Goal: Task Accomplishment & Management: Complete application form

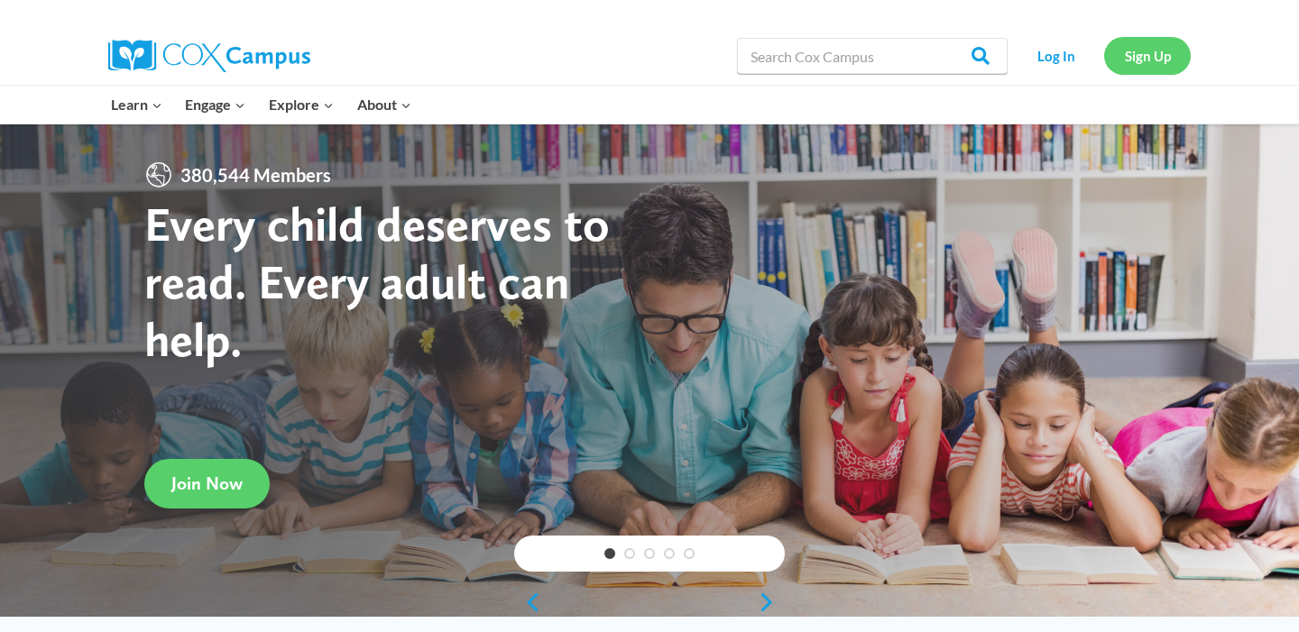
click at [1119, 53] on link "Sign Up" at bounding box center [1147, 55] width 87 height 37
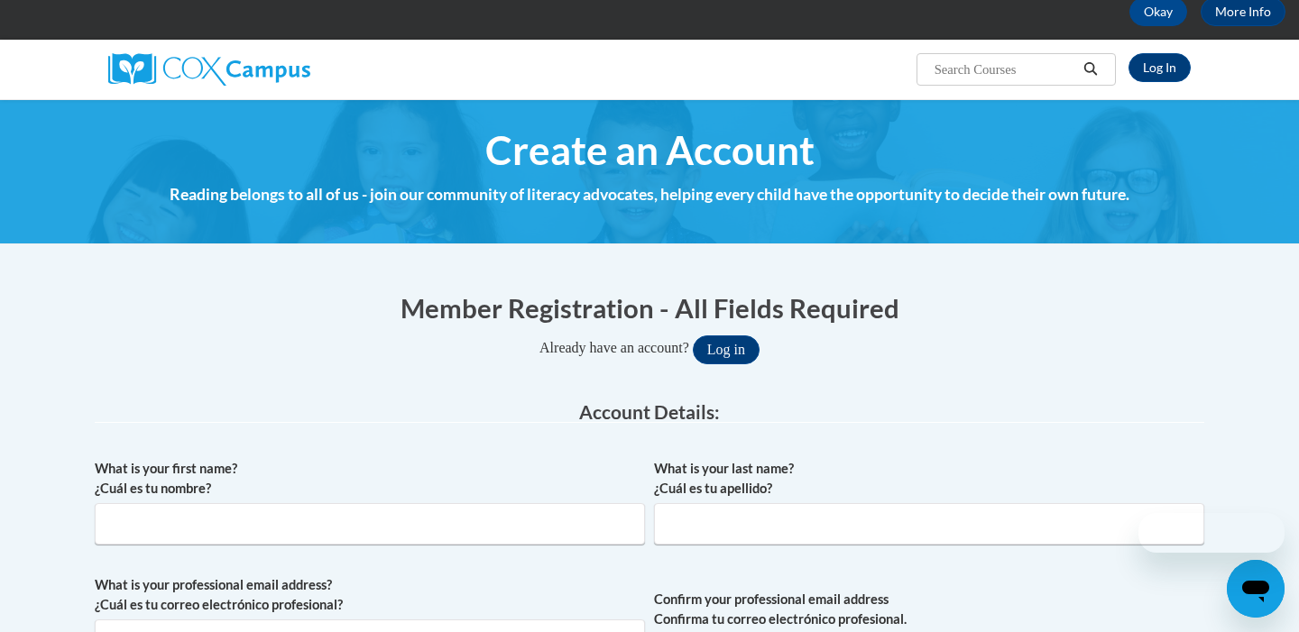
scroll to position [195, 0]
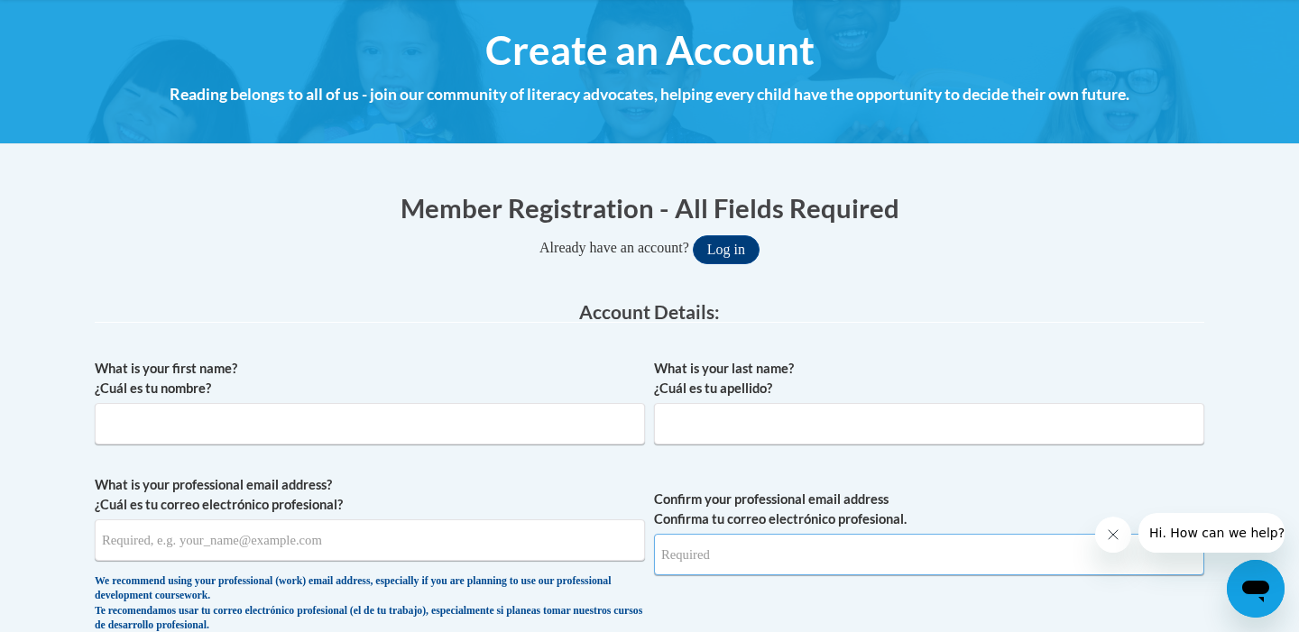
type input "[EMAIL_ADDRESS][DOMAIN_NAME]"
click at [567, 419] on input "What is your first name? ¿Cuál es tu nombre?" at bounding box center [370, 423] width 550 height 41
type input "[PERSON_NAME]"
type input "[EMAIL_ADDRESS][DOMAIN_NAME]"
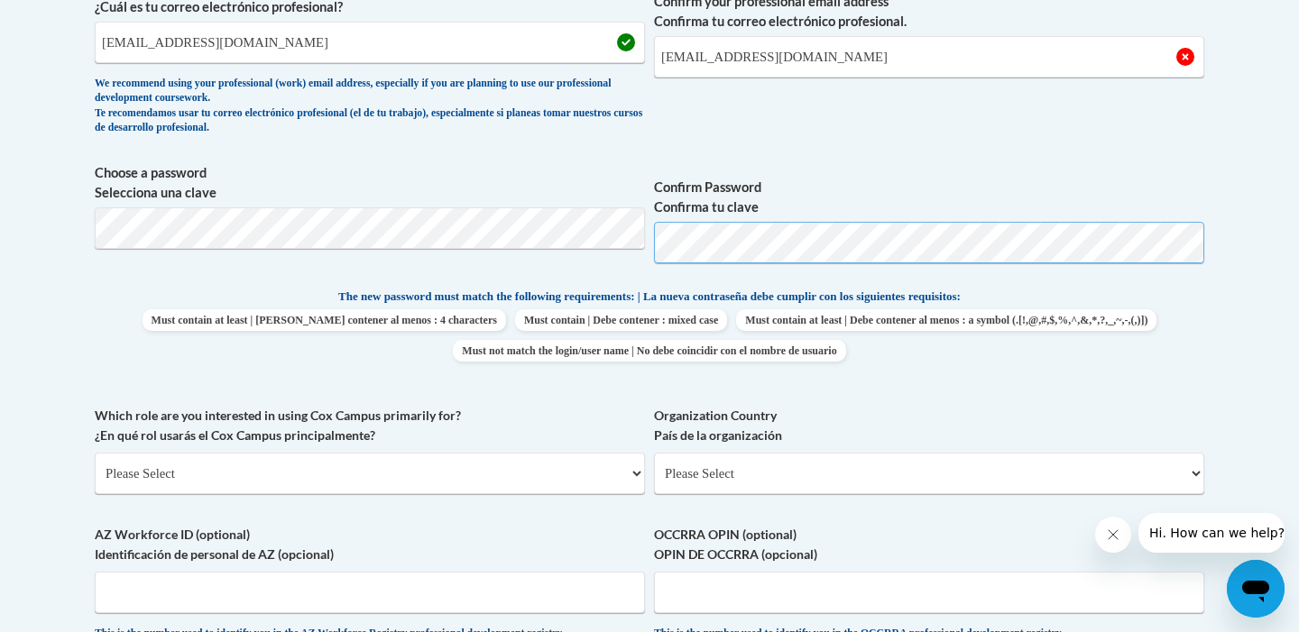
scroll to position [708, 0]
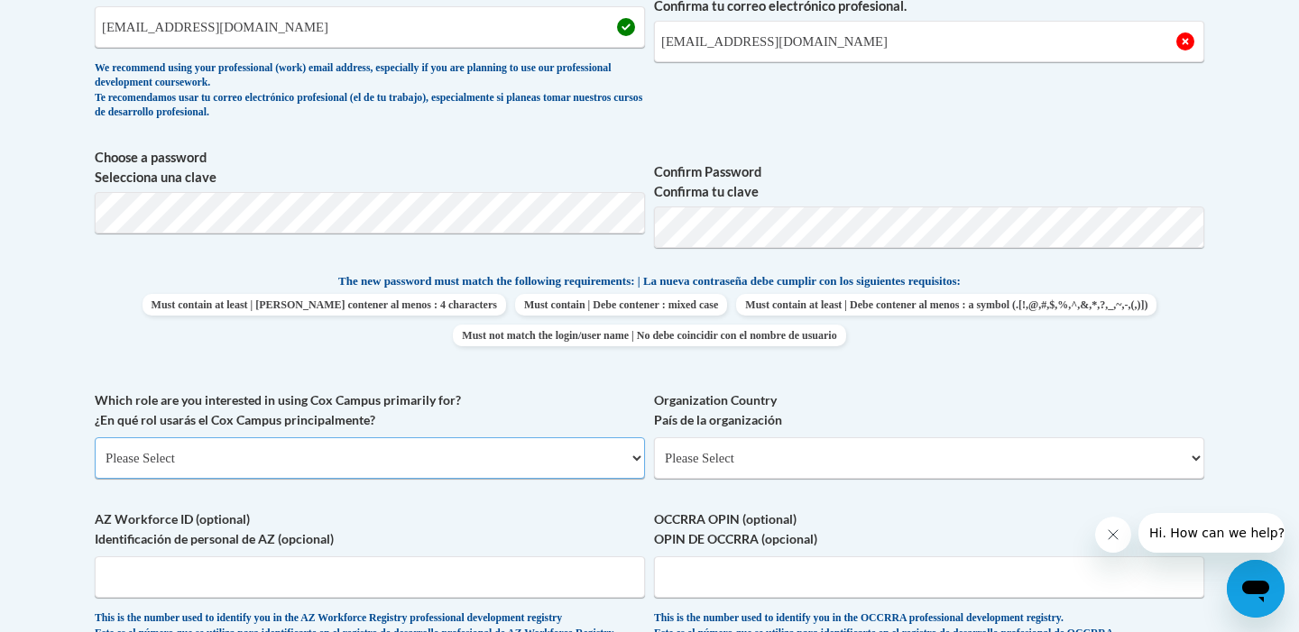
click at [501, 457] on select "Please Select College/University | Colegio/Universidad Community/Nonprofit Part…" at bounding box center [370, 458] width 550 height 41
select select "fbf2d438-af2f-41f8-98f1-81c410e29de3"
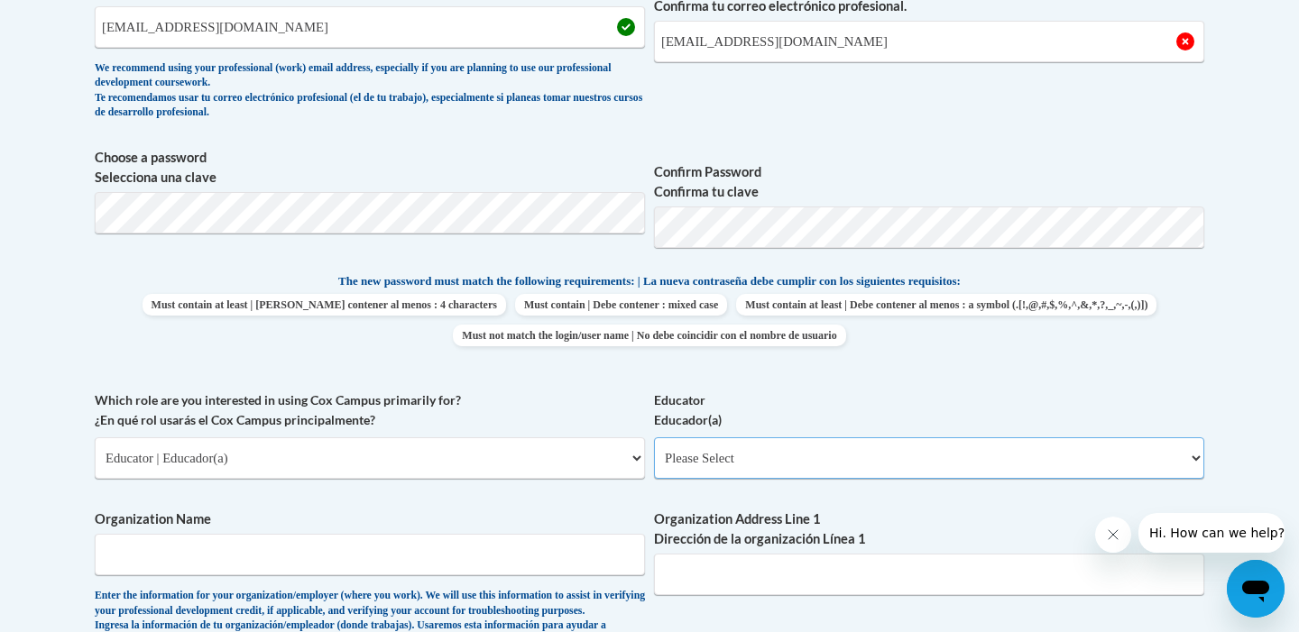
click at [678, 454] on select "Please Select Early Learning/Daycare Teacher/Family Home Care Provider | Maestr…" at bounding box center [929, 458] width 550 height 41
select select "8e40623d-54d0-45cd-9f92-5df65cd3f8cf"
click at [470, 589] on div "Enter the information for your organization/employer (where you work). We will …" at bounding box center [370, 619] width 550 height 60
click at [463, 560] on input "Organization Name" at bounding box center [370, 554] width 550 height 41
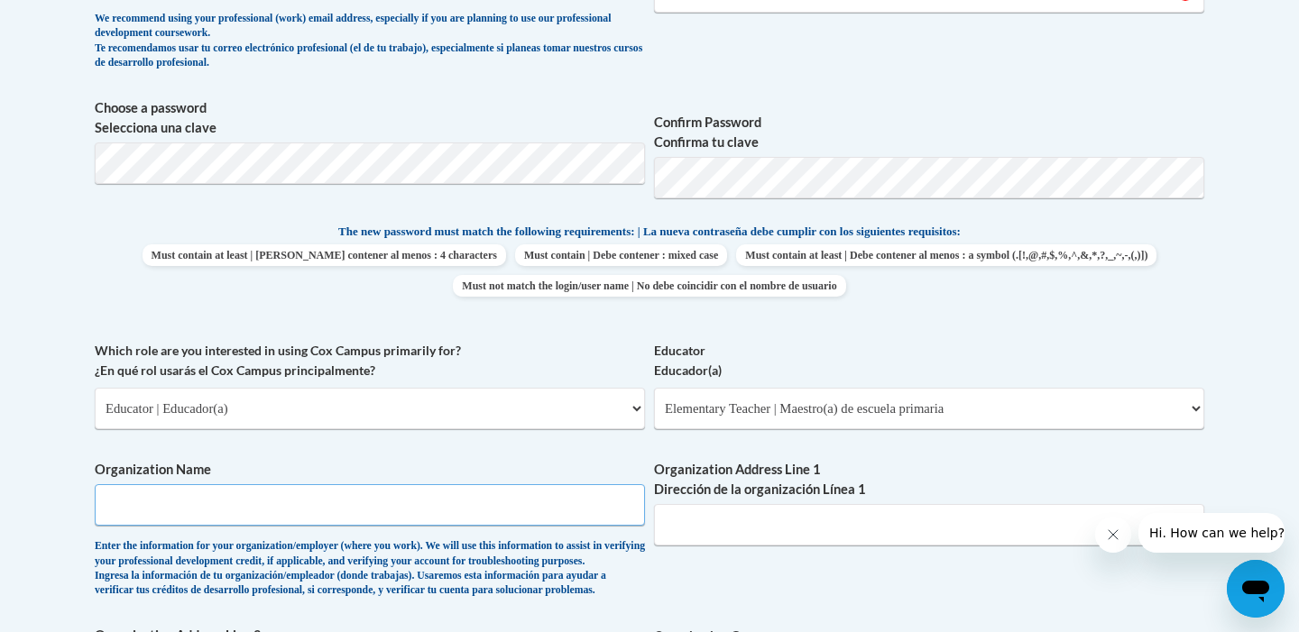
scroll to position [824, 0]
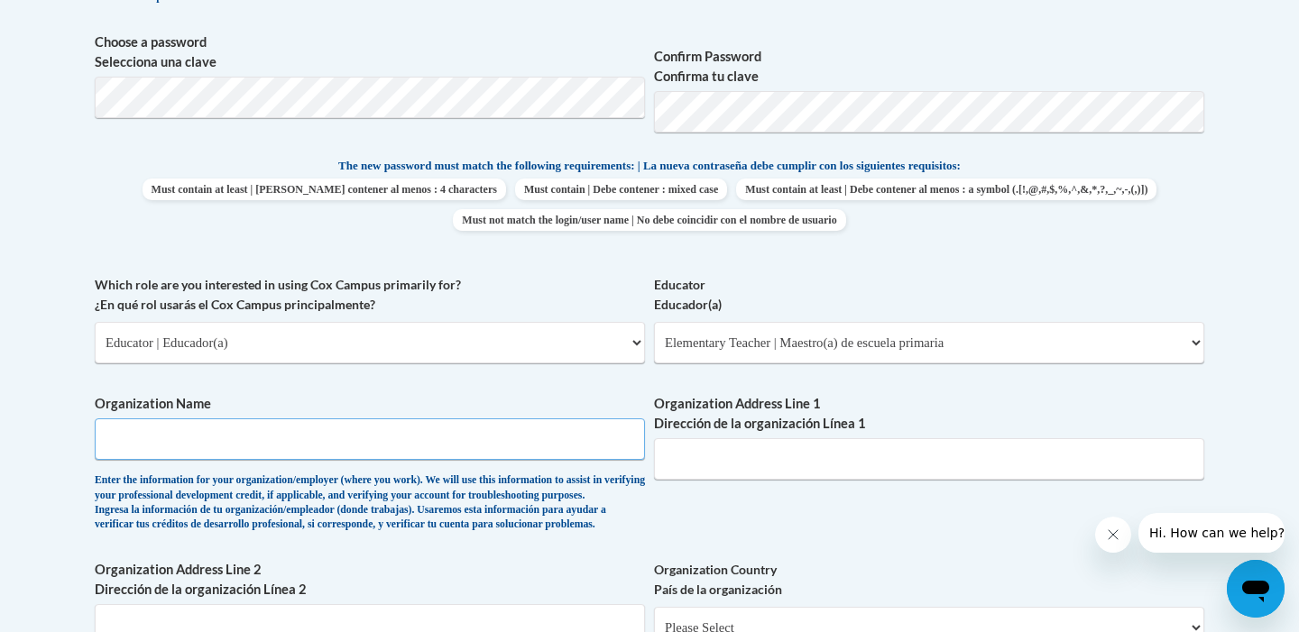
click at [447, 448] on input "Organization Name" at bounding box center [370, 439] width 550 height 41
type input "College of [GEOGRAPHIC_DATA][US_STATE]"
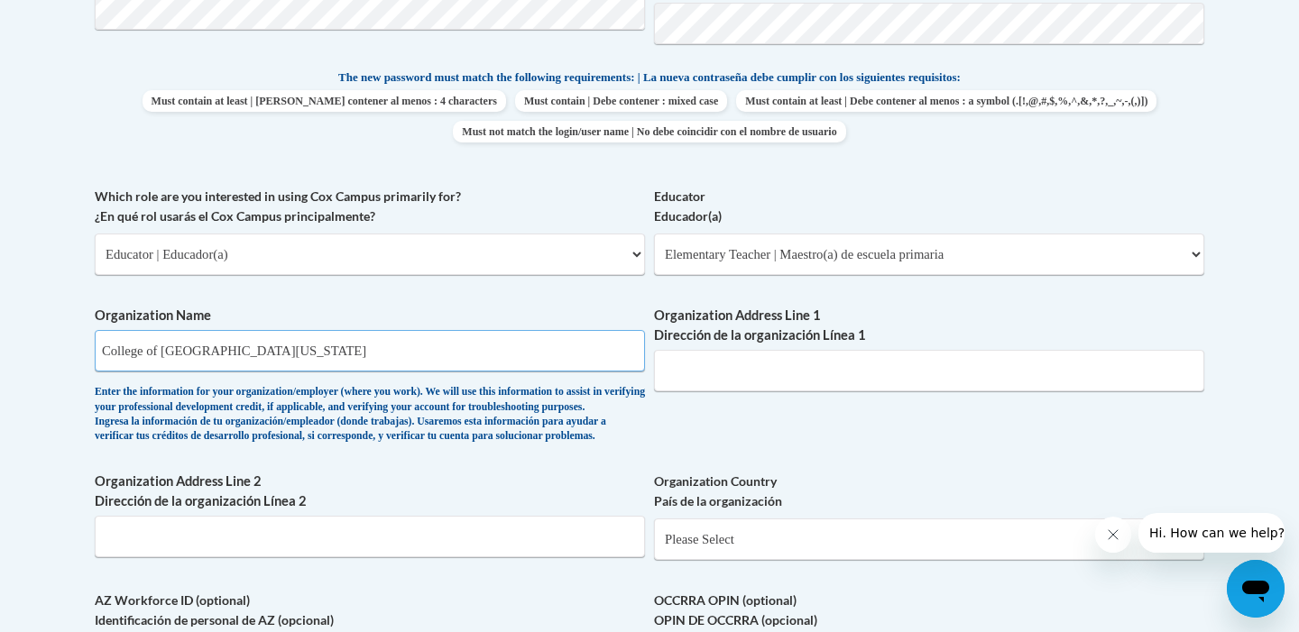
scroll to position [934, 0]
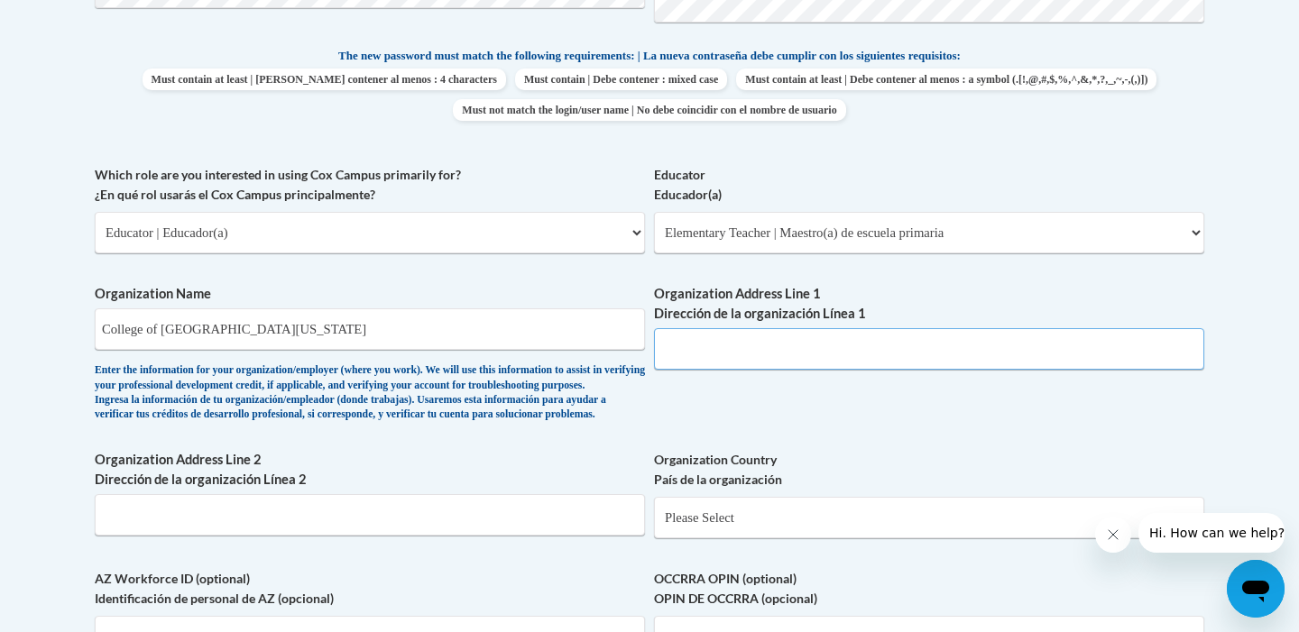
click at [707, 353] on input "Organization Address Line 1 Dirección de la organización Línea 1" at bounding box center [929, 348] width 550 height 41
click at [679, 456] on div "What is your first name? ¿Cuál es tu nombre? [PERSON_NAME] What is your last na…" at bounding box center [650, 165] width 1110 height 1108
click at [774, 367] on input "[STREET_ADDRESS]" at bounding box center [929, 348] width 550 height 41
type input "[STREET_ADDRESS]"
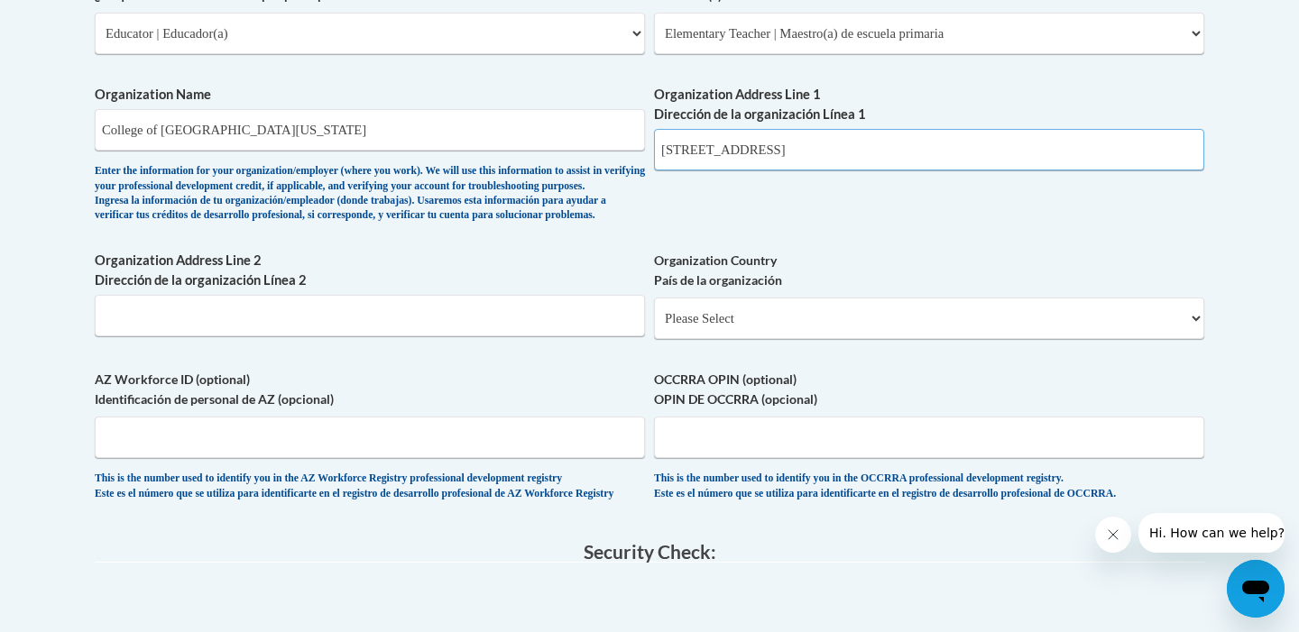
scroll to position [1156, 0]
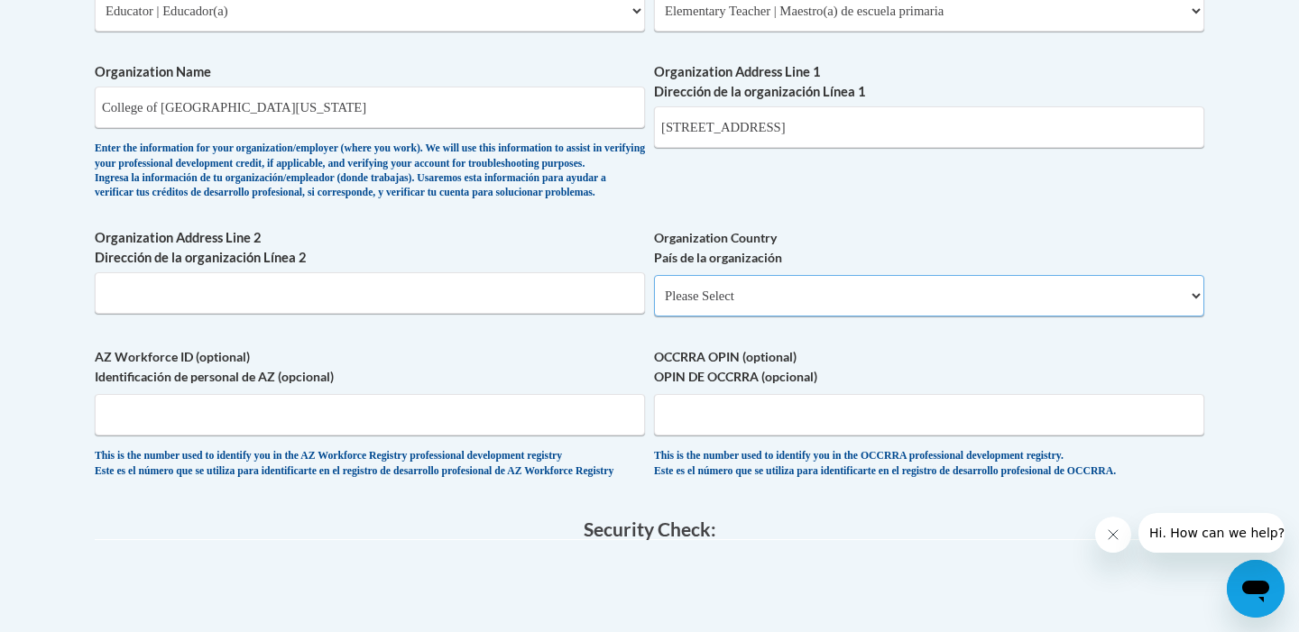
click at [761, 316] on select "Please Select [GEOGRAPHIC_DATA] | [GEOGRAPHIC_DATA] Outside of [GEOGRAPHIC_DATA…" at bounding box center [929, 295] width 550 height 41
select select "ad49bcad-a171-4b2e-b99c-48b446064914"
select select
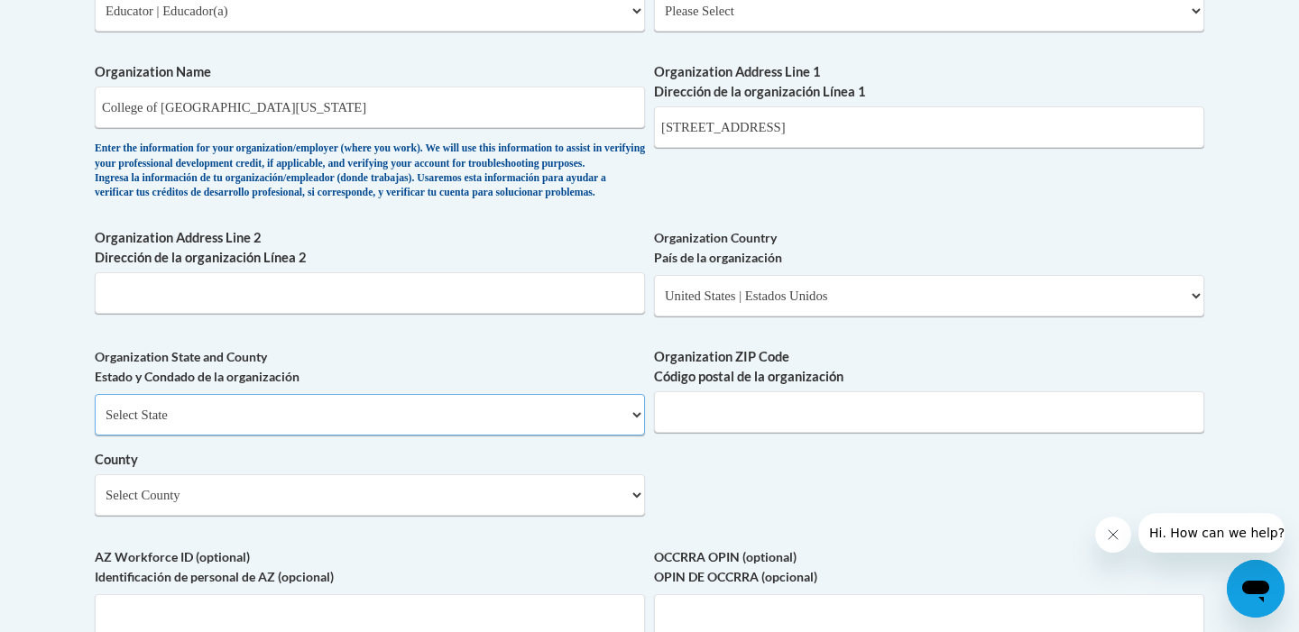
click at [546, 436] on select "Select State [US_STATE] [US_STATE] [US_STATE] [US_STATE] [US_STATE] [US_STATE] …" at bounding box center [370, 414] width 550 height 41
select select "[US_STATE]"
click at [757, 429] on input "Organization ZIP Code Código postal de la organización" at bounding box center [929, 412] width 550 height 41
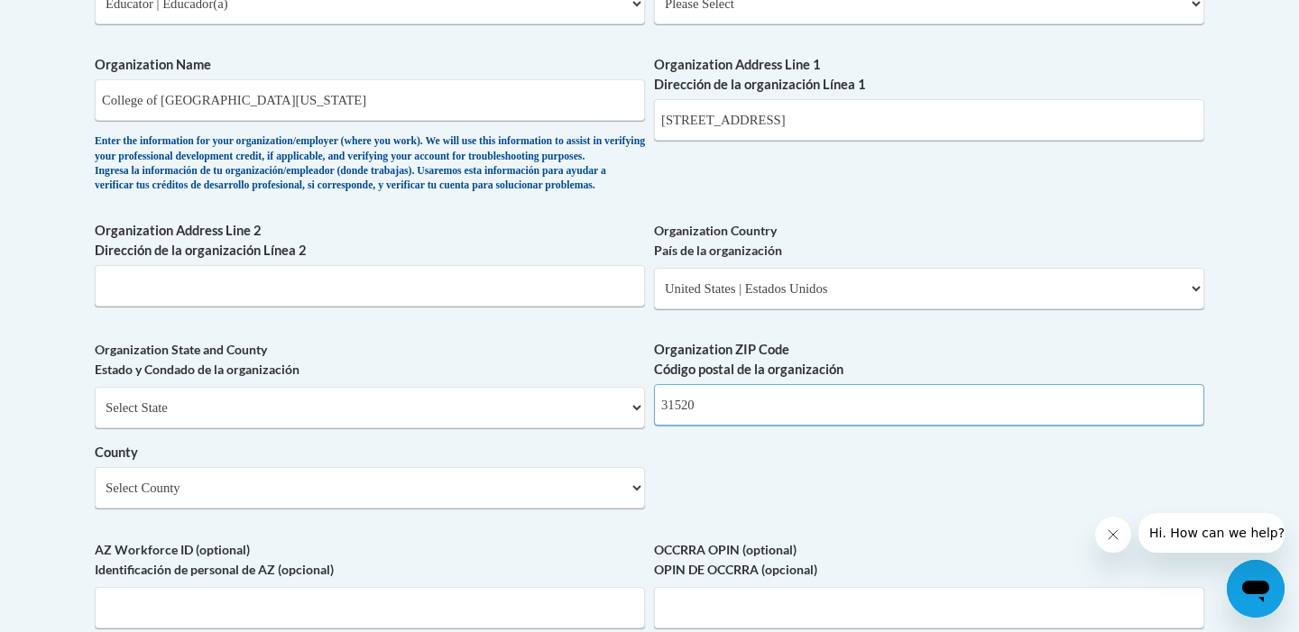
scroll to position [1185, 0]
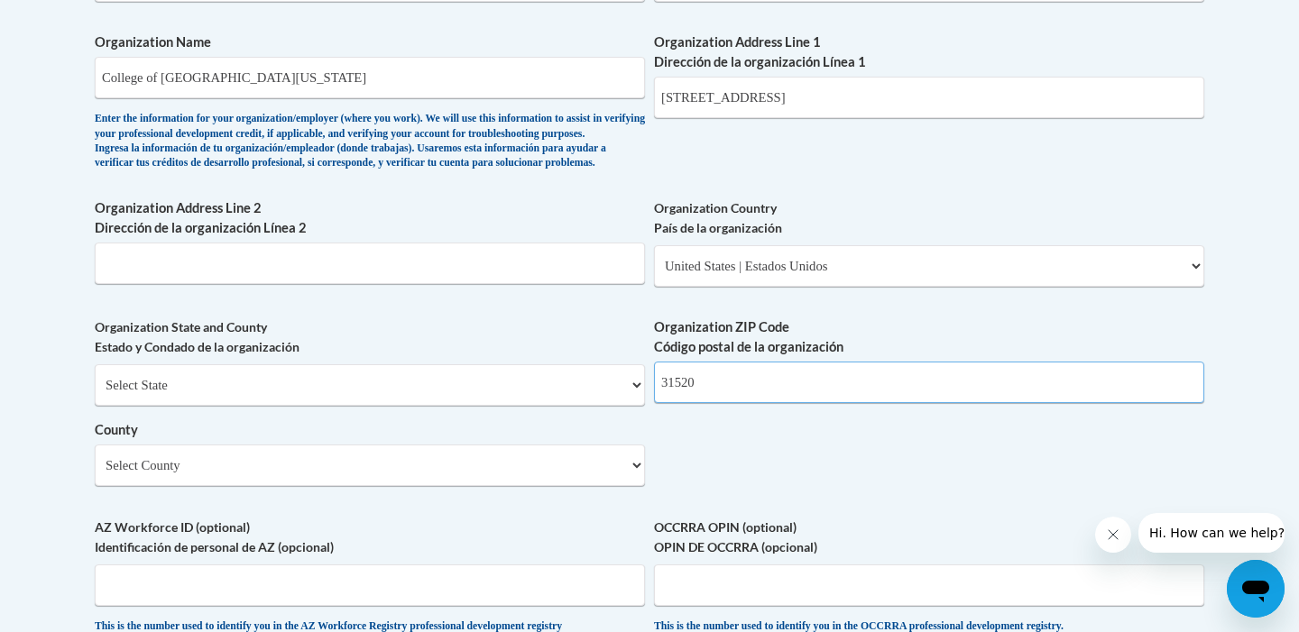
type input "31520"
click at [620, 481] on select "Select County Appling [PERSON_NAME] [PERSON_NAME] [PERSON_NAME] [PERSON_NAME] B…" at bounding box center [370, 465] width 550 height 41
select select "Glynn"
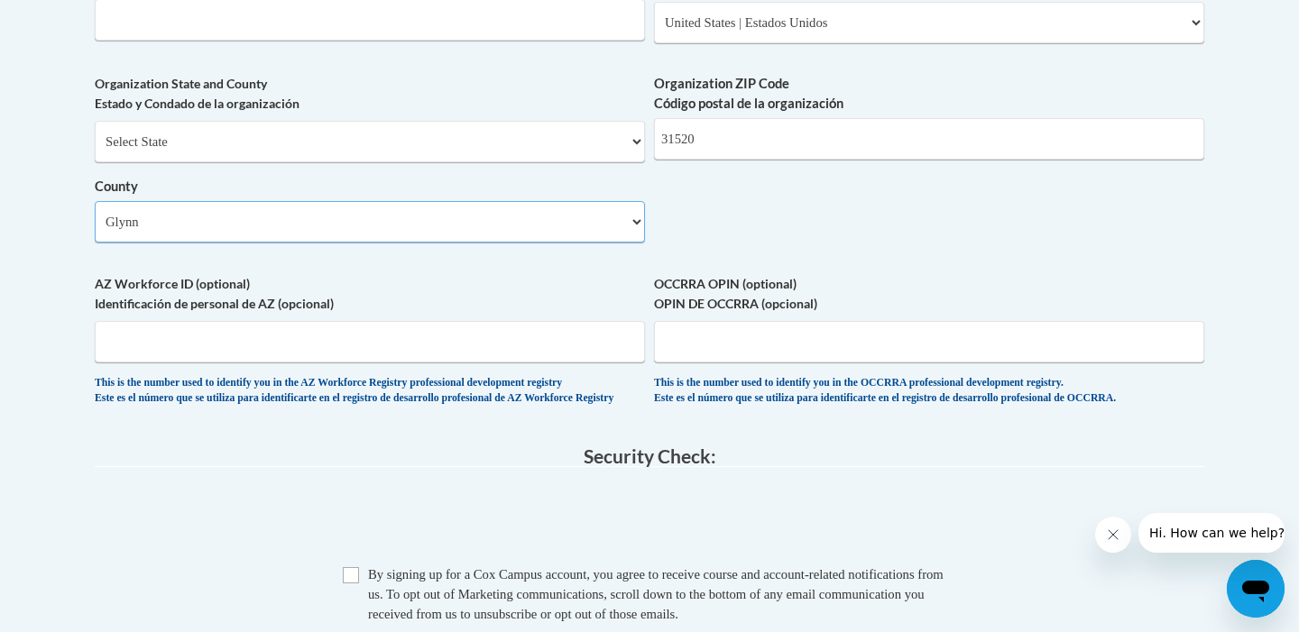
scroll to position [1491, 0]
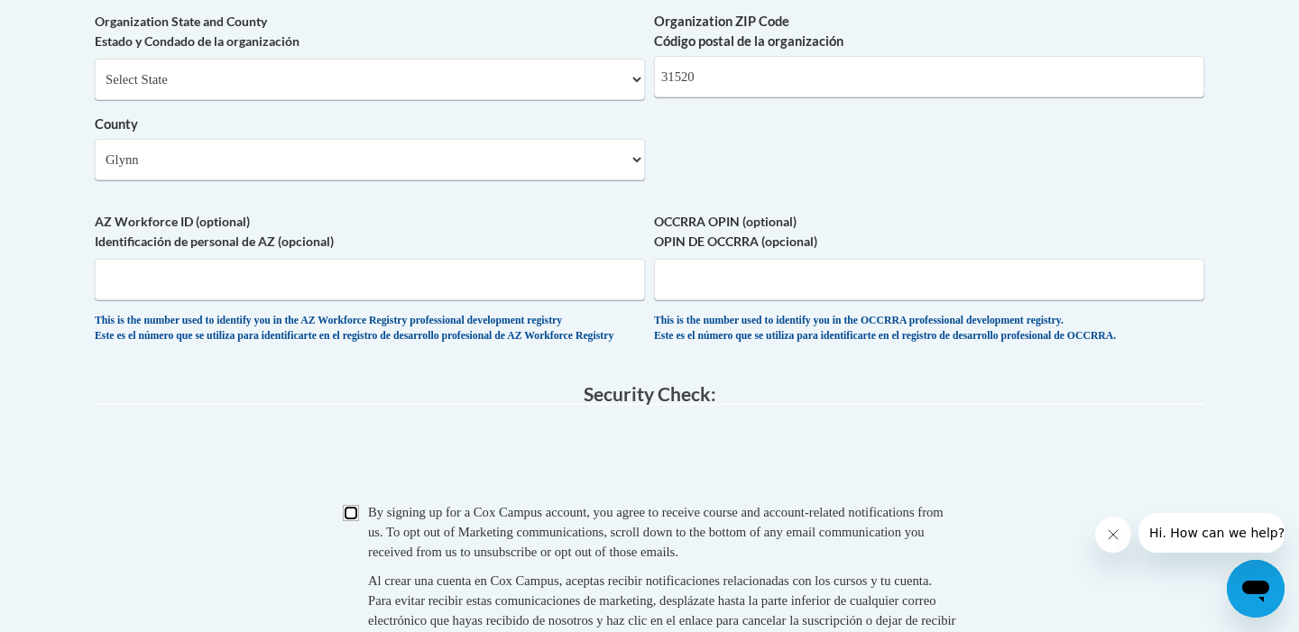
click at [352, 521] on input "Checkbox" at bounding box center [351, 513] width 16 height 16
checkbox input "true"
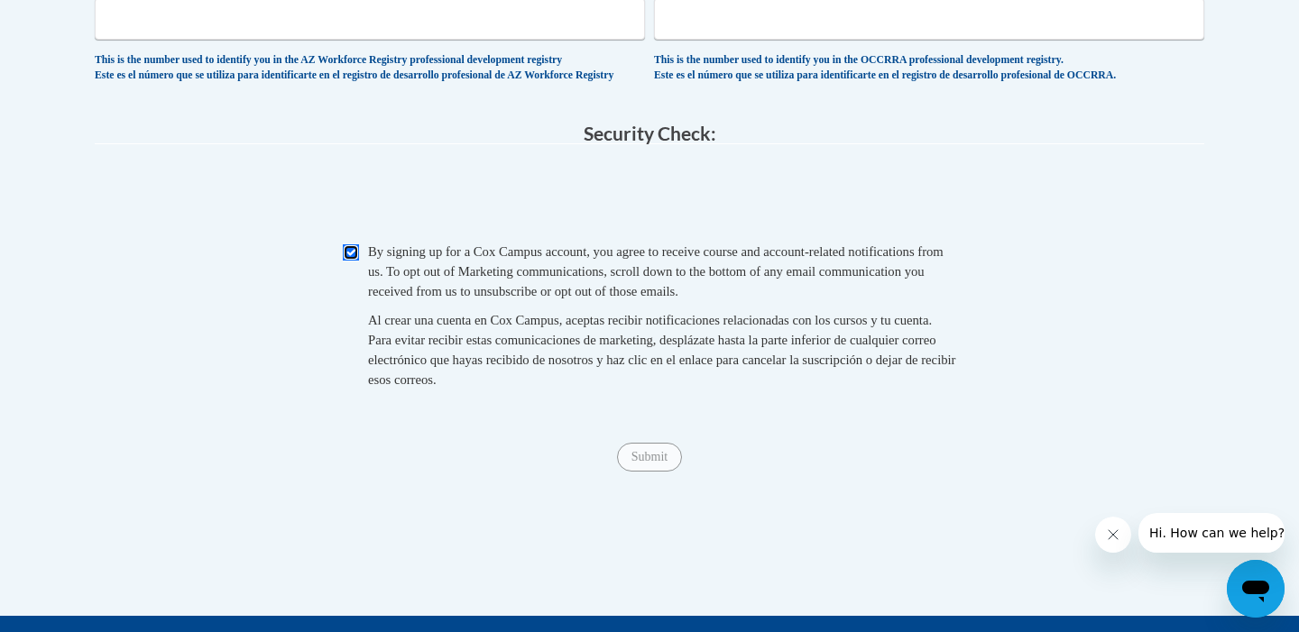
scroll to position [1766, 0]
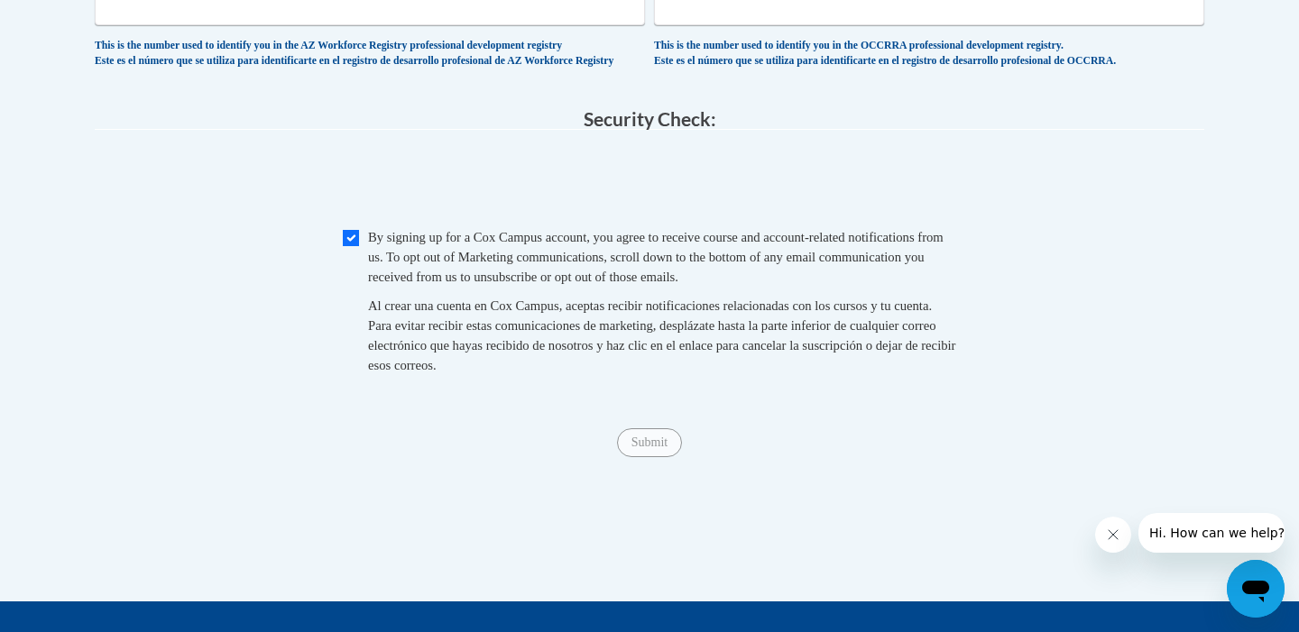
click at [652, 448] on span "Submit" at bounding box center [649, 441] width 65 height 14
click at [649, 448] on span "Submit" at bounding box center [649, 441] width 65 height 14
click at [648, 457] on div "Submit Submit" at bounding box center [650, 443] width 1110 height 29
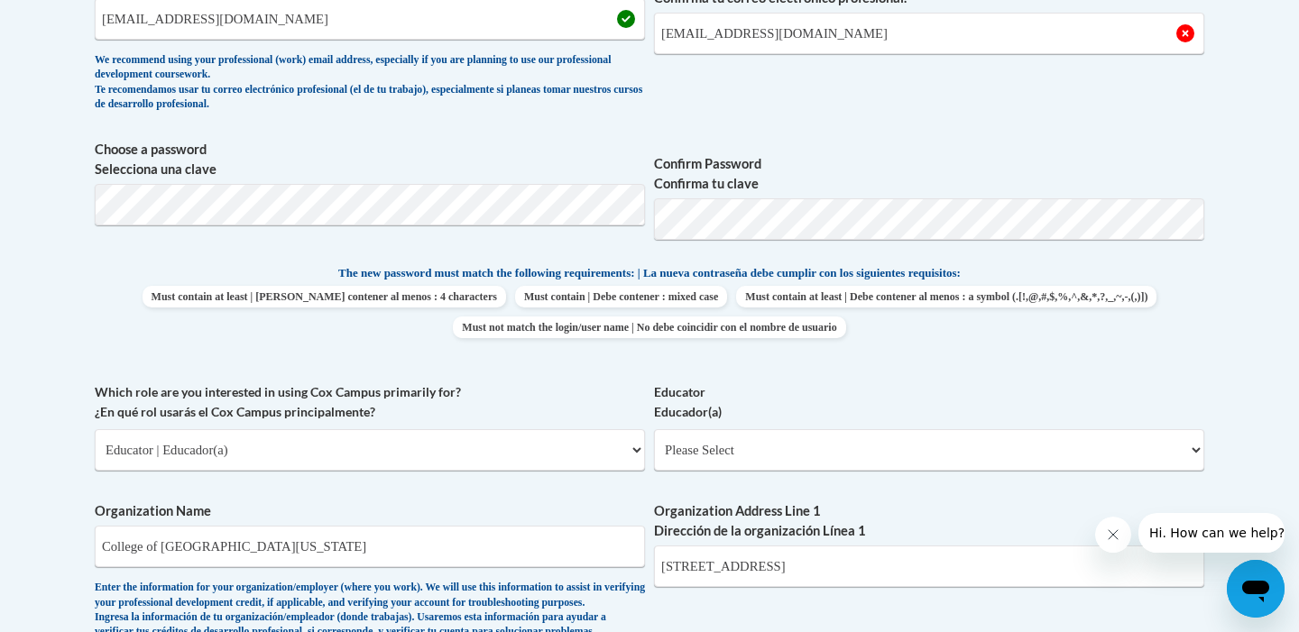
scroll to position [1941, 0]
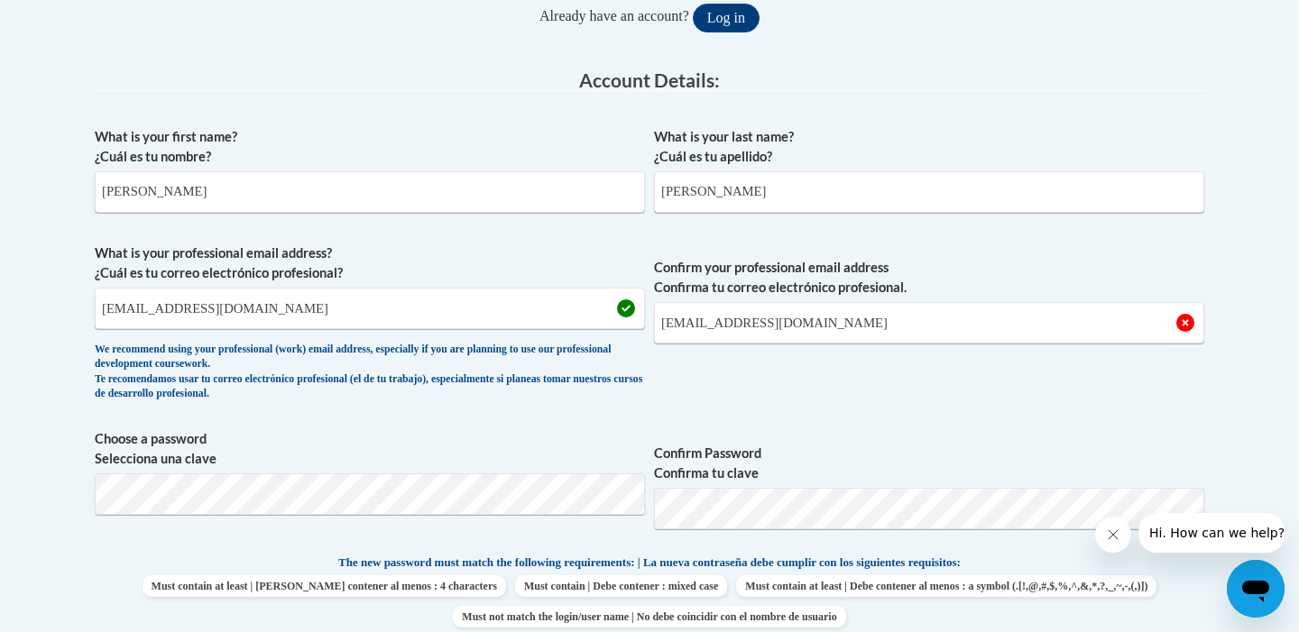
scroll to position [0, 0]
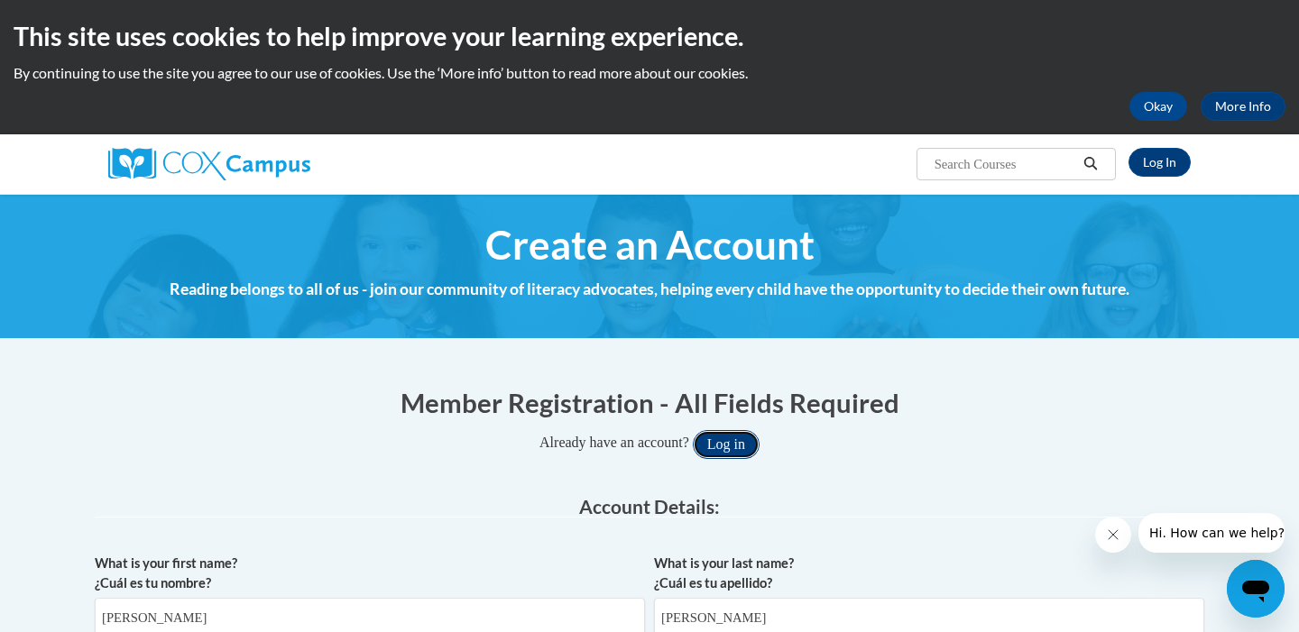
click at [731, 447] on button "Log in" at bounding box center [726, 444] width 67 height 29
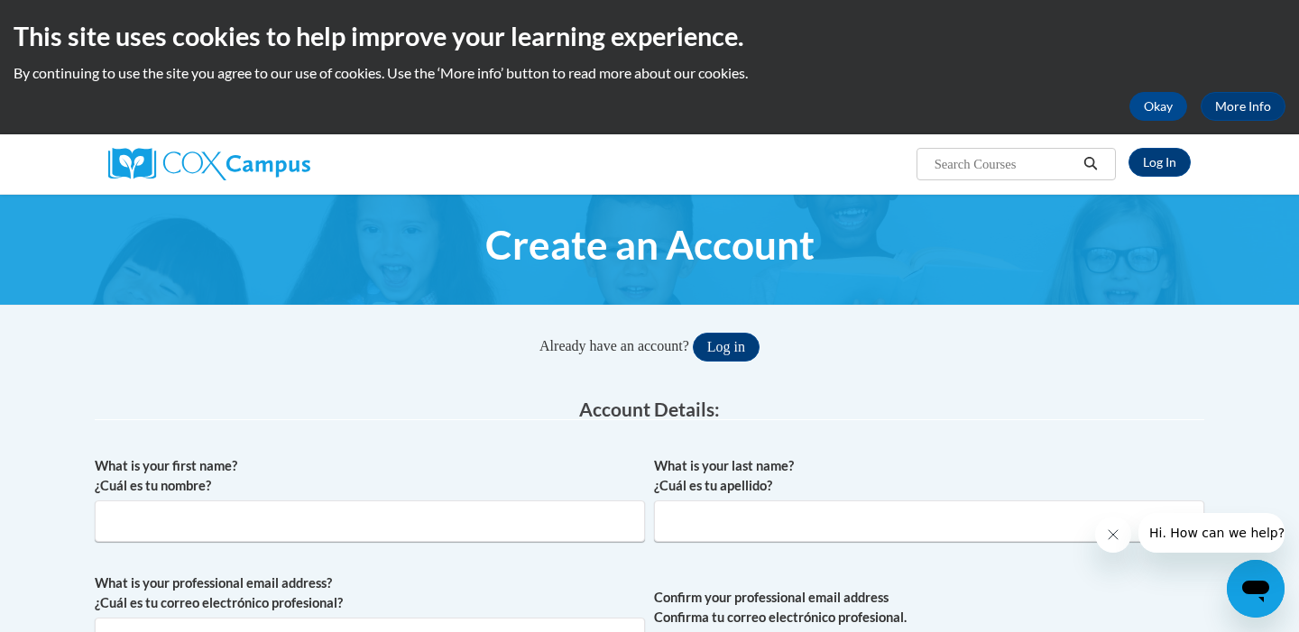
type input "[EMAIL_ADDRESS][DOMAIN_NAME]"
click at [524, 516] on input "What is your first name? ¿Cuál es tu nombre?" at bounding box center [370, 521] width 550 height 41
click at [731, 352] on button "Log in" at bounding box center [726, 347] width 67 height 29
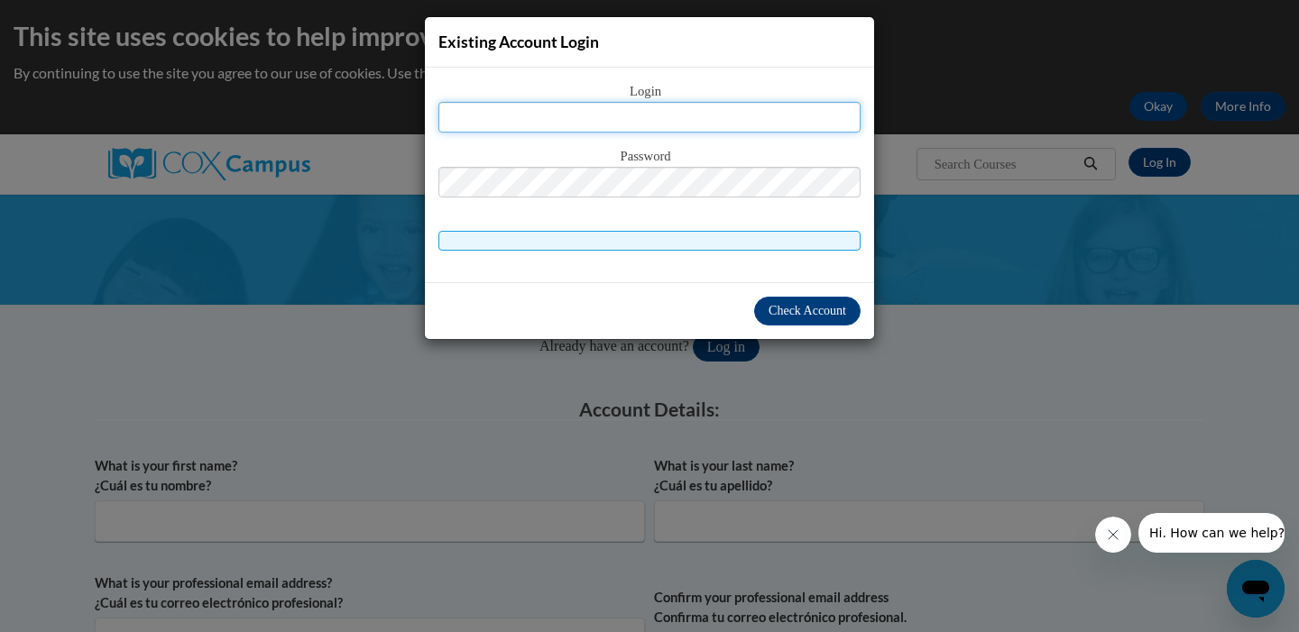
click at [682, 121] on input "text" at bounding box center [649, 117] width 422 height 31
click at [675, 120] on input "text" at bounding box center [649, 117] width 422 height 31
type input "[EMAIL_ADDRESS][DOMAIN_NAME]"
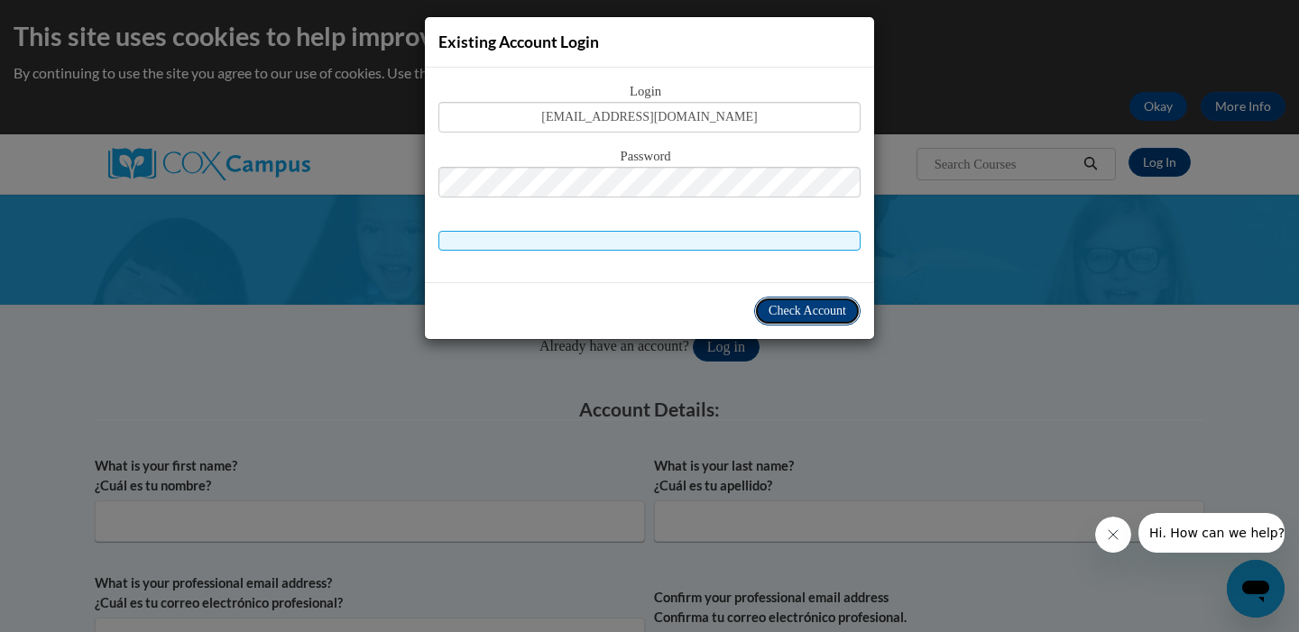
click at [776, 304] on span "Check Account" at bounding box center [808, 311] width 78 height 14
